Goal: Information Seeking & Learning: Learn about a topic

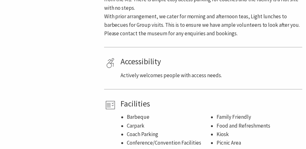
scroll to position [448, 0]
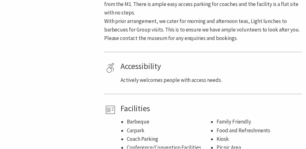
click at [265, 127] on li "Food and Refreshments" at bounding box center [260, 131] width 84 height 8
click at [264, 127] on li "Food and Refreshments" at bounding box center [260, 131] width 84 height 8
click at [229, 135] on li "Kiosk" at bounding box center [260, 139] width 84 height 8
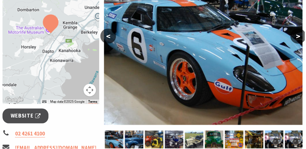
scroll to position [148, 0]
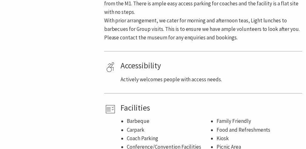
scroll to position [451, 0]
